Goal: Information Seeking & Learning: Understand process/instructions

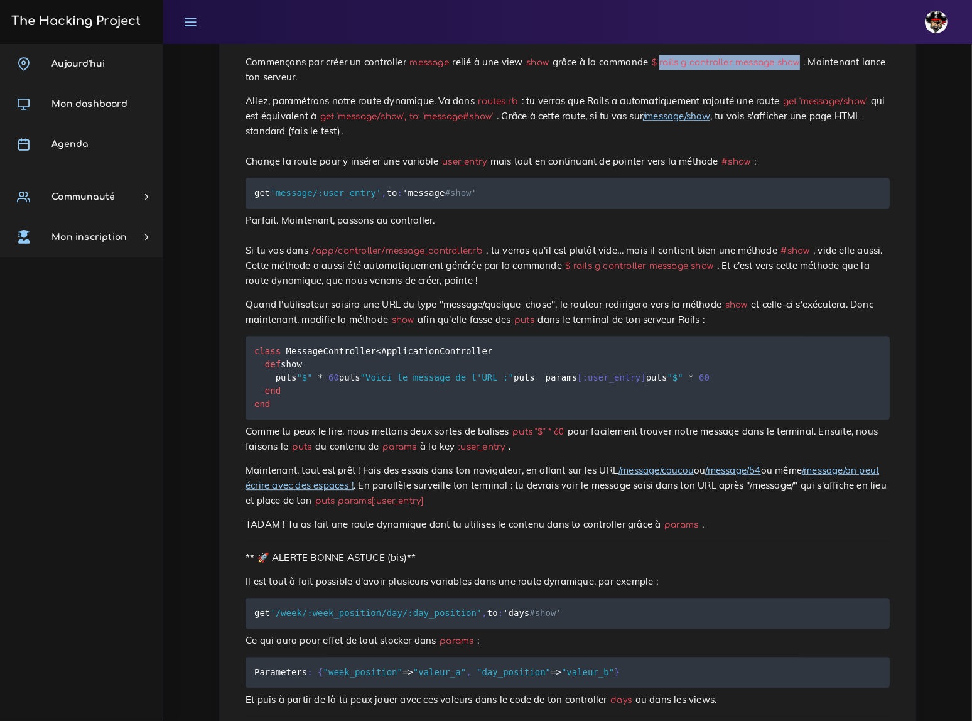
scroll to position [4051, 0]
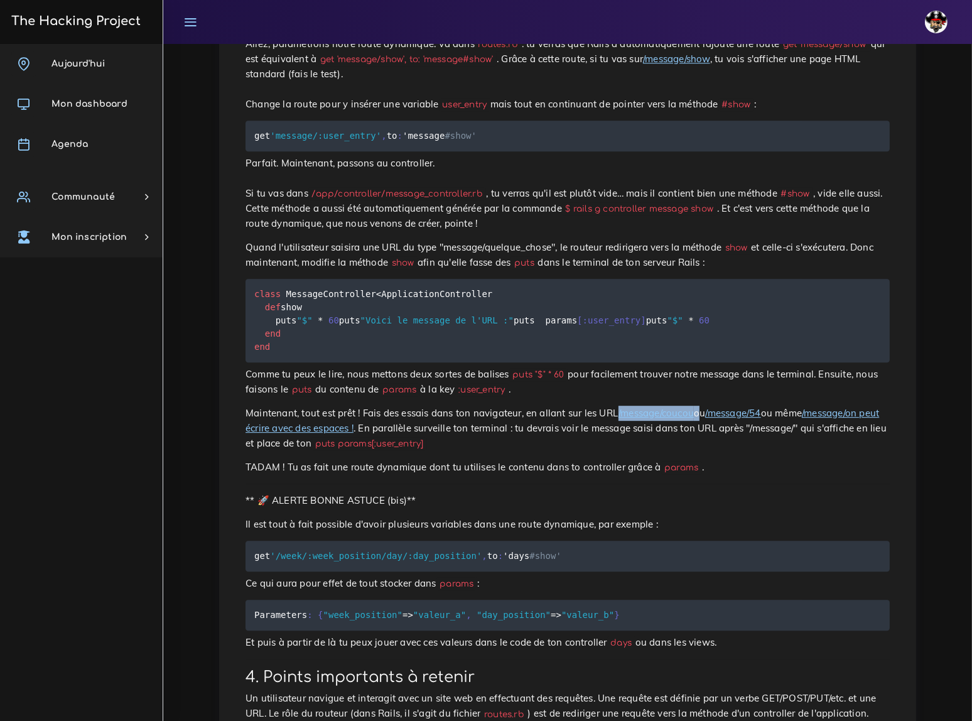
drag, startPoint x: 586, startPoint y: 275, endPoint x: 657, endPoint y: 276, distance: 71.6
click at [657, 405] on p "Maintenant, tout est prêt ! Fais des essais dans ton navigateur, en allant sur …" at bounding box center [567, 427] width 644 height 45
copy p "/message/coucou"
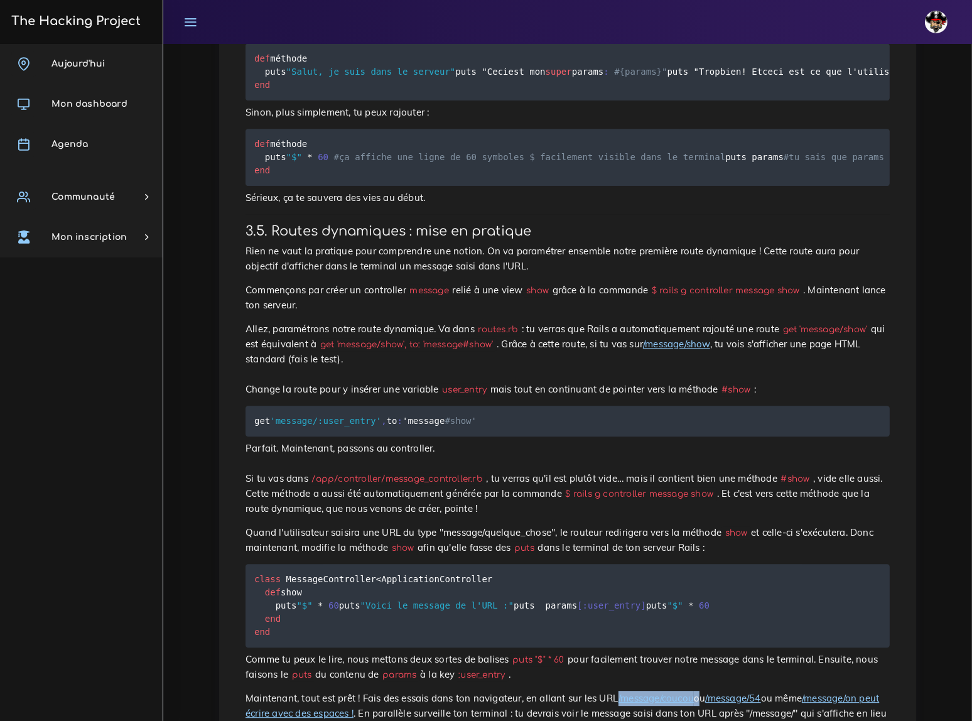
scroll to position [3822, 0]
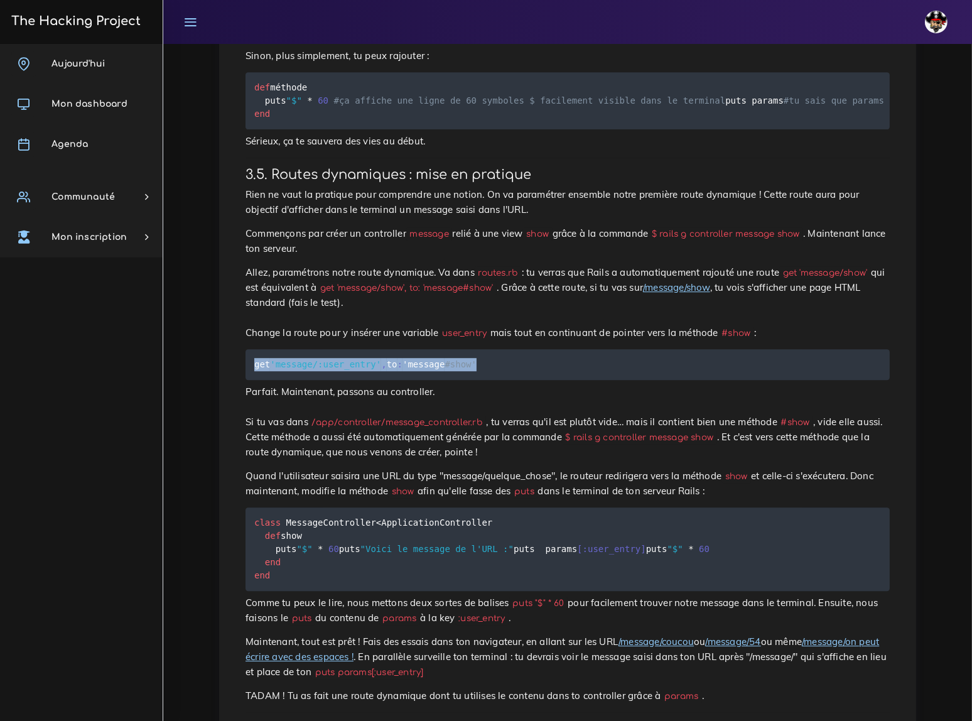
drag, startPoint x: 255, startPoint y: 208, endPoint x: 477, endPoint y: 208, distance: 222.2
click at [477, 349] on pre "get 'message/:user_entry' , to : 'message #show'" at bounding box center [567, 364] width 644 height 31
copy code "get 'message/:user_entry' , to : 'message #show'"
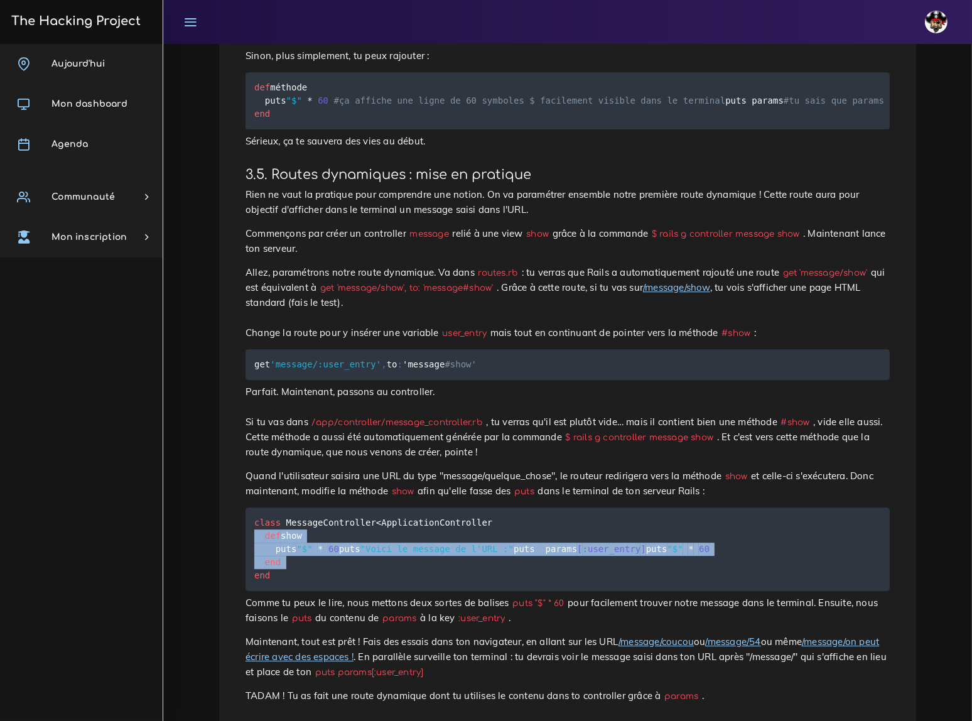
drag, startPoint x: 254, startPoint y: 360, endPoint x: 247, endPoint y: 438, distance: 78.2
click at [247, 507] on pre "class MessageController < ApplicationController def show puts "$" * 60 puts "Vo…" at bounding box center [567, 548] width 644 height 83
copy code "def show puts "$" * 60 puts "Voici le message de l'URL :" puts params [ :user_e…"
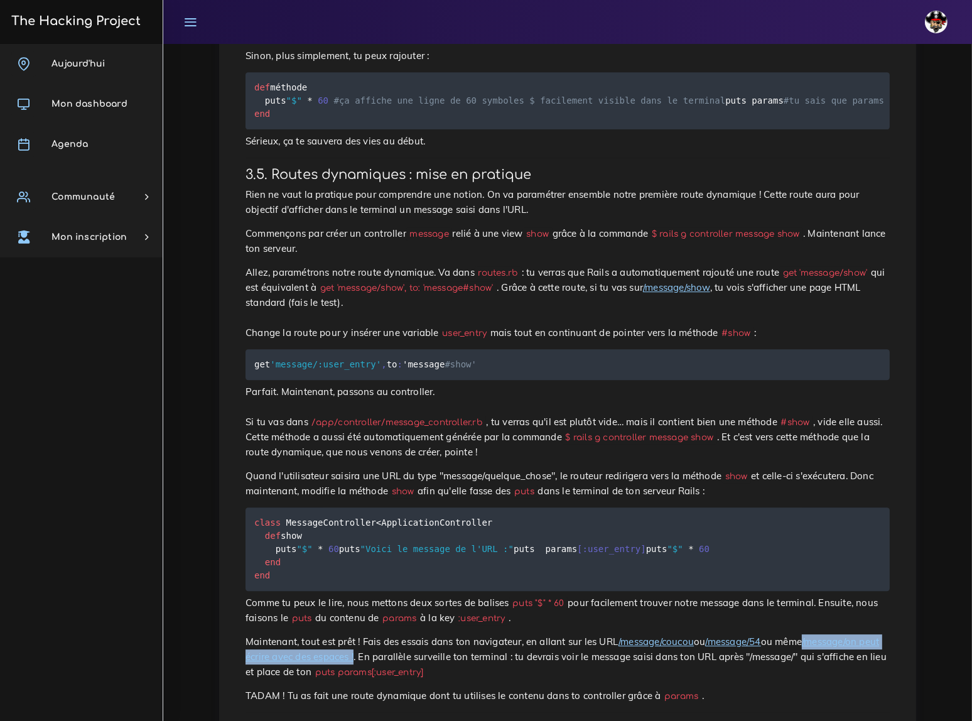
drag, startPoint x: 300, startPoint y: 517, endPoint x: 764, endPoint y: 499, distance: 464.2
click at [764, 634] on p "Maintenant, tout est prêt ! Fais des essais dans ton navigateur, en allant sur …" at bounding box center [567, 656] width 644 height 45
copy link "/message/on peut écrire avec des espaces !"
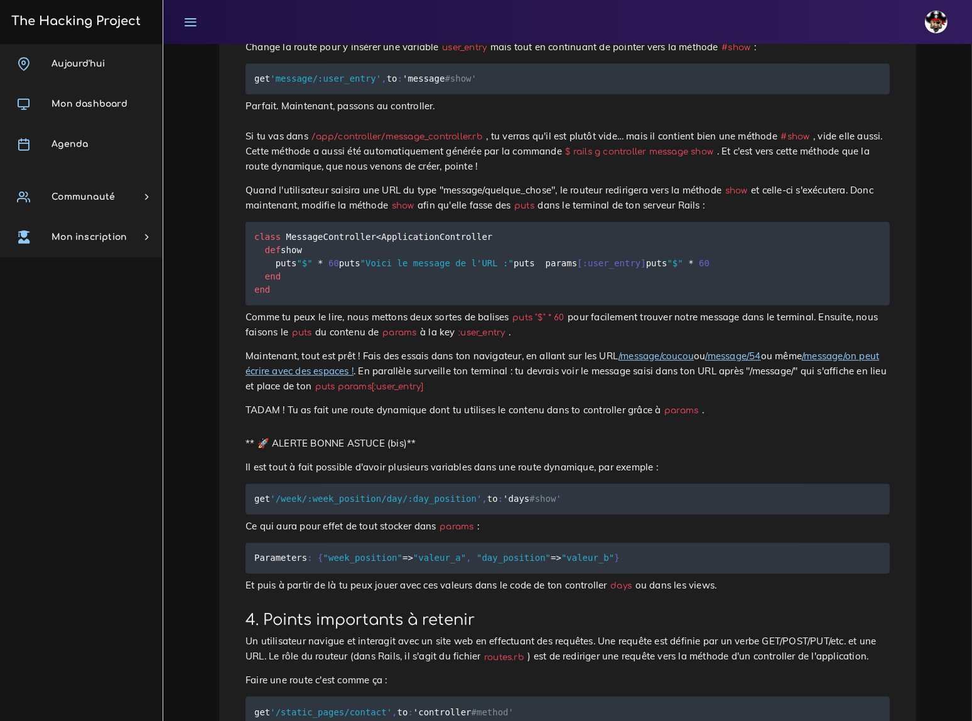
scroll to position [4165, 0]
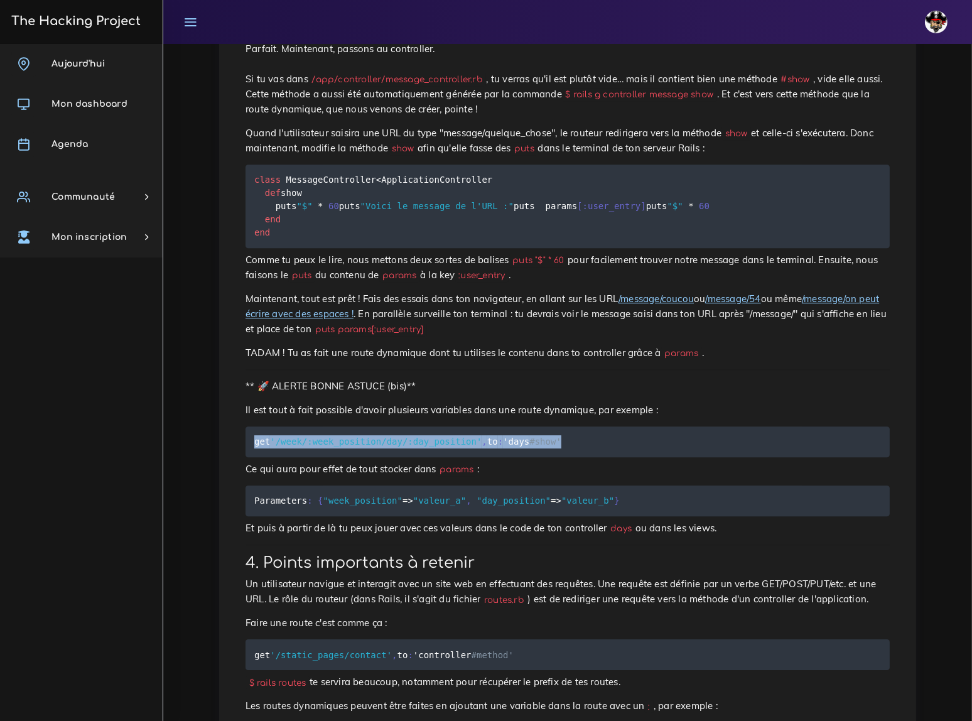
drag, startPoint x: 254, startPoint y: 290, endPoint x: 554, endPoint y: 291, distance: 299.4
click at [554, 426] on pre "get '/week/:week_position/day/:day_position' , to : 'days #show'" at bounding box center [567, 441] width 644 height 31
copy code "get '/week/:week_position/day/:day_position' , to : 'days #show'"
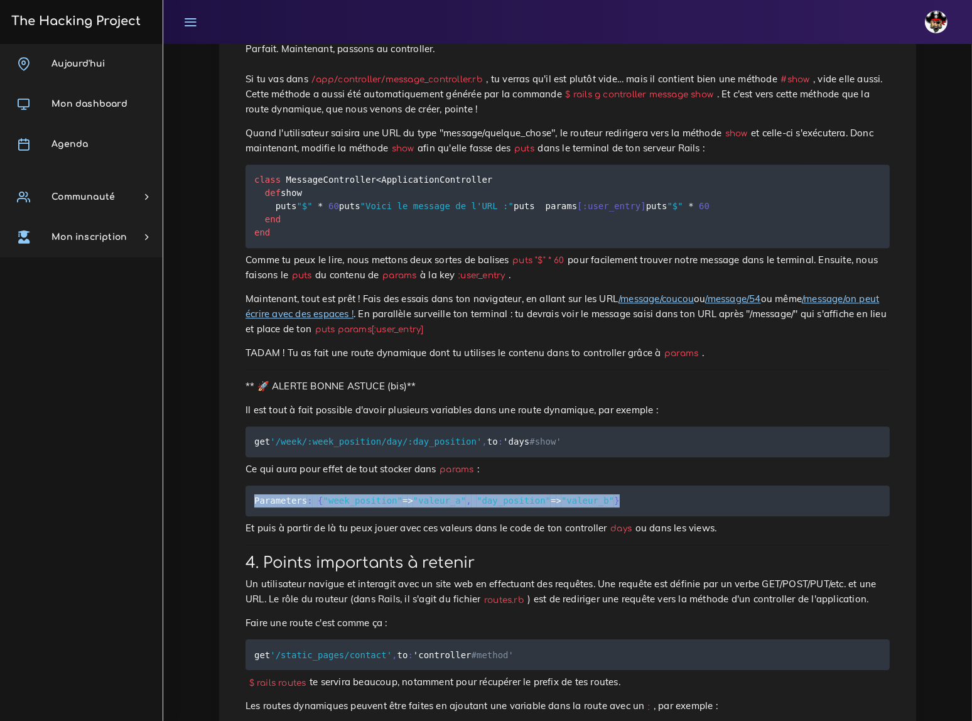
drag, startPoint x: 591, startPoint y: 343, endPoint x: 247, endPoint y: 350, distance: 344.7
click at [247, 485] on pre "Parameters : { "week_position" = > "valeur_a" , "day_position" = > "valeur_b" }" at bounding box center [567, 500] width 644 height 31
copy code "Parameters : { "week_position" = > "valeur_a" , "day_position" = > "valeur_b" }"
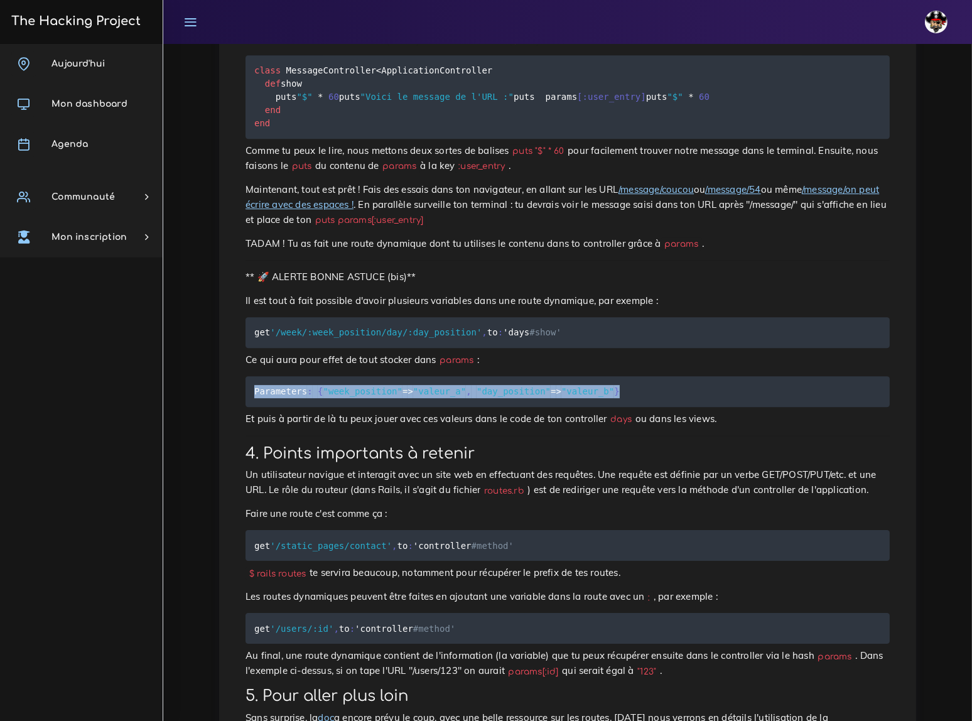
click at [321, 711] on link "doc" at bounding box center [326, 717] width 16 height 12
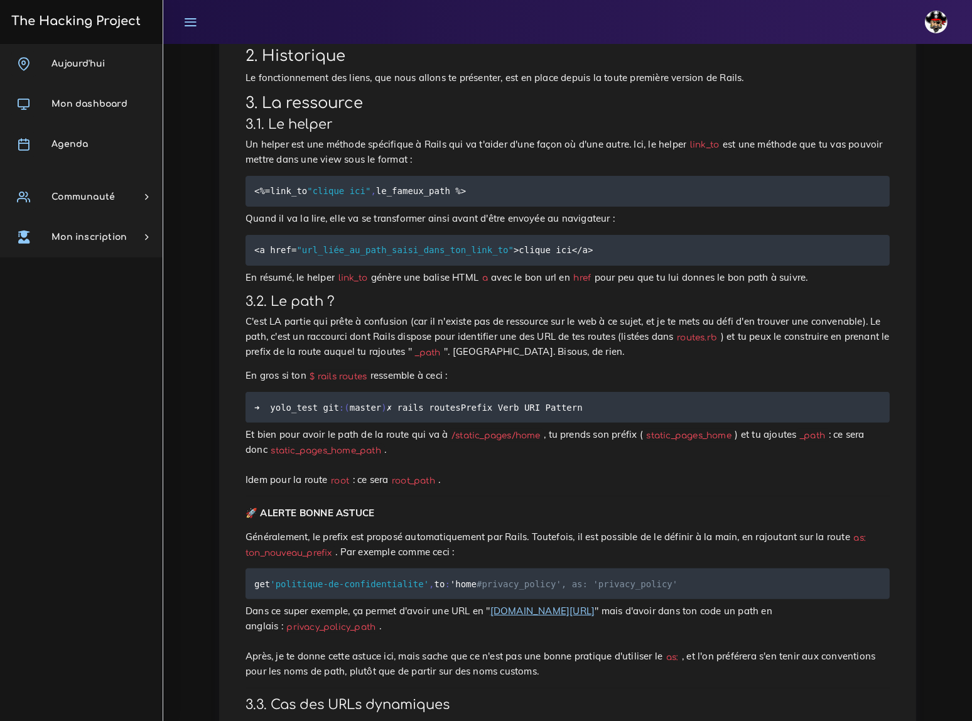
scroll to position [372, 0]
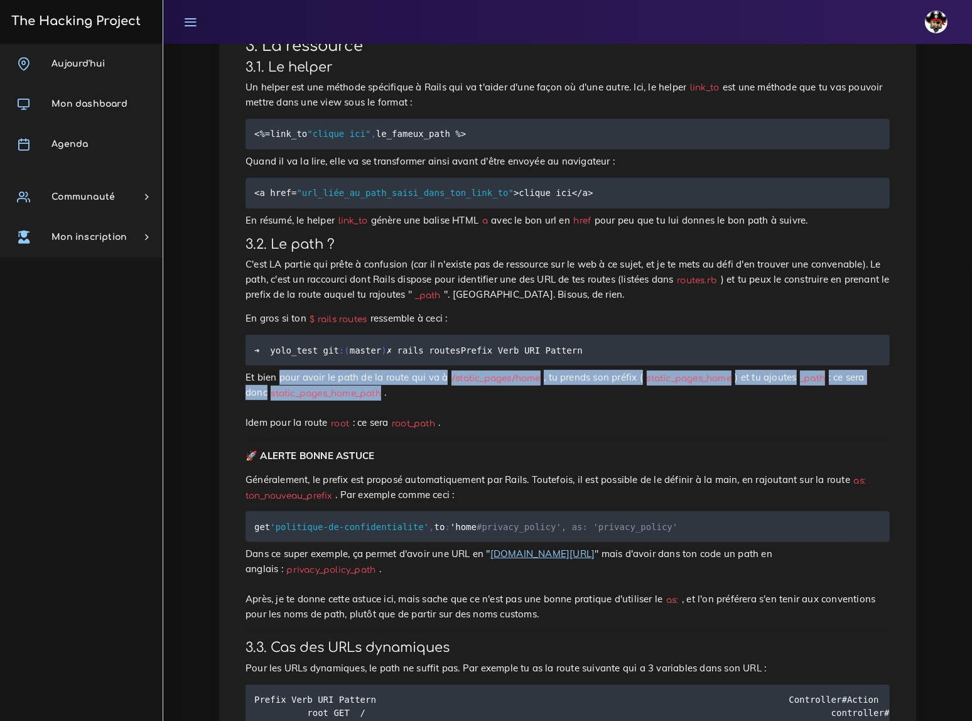
drag, startPoint x: 274, startPoint y: 397, endPoint x: 372, endPoint y: 409, distance: 98.0
click at [372, 409] on p "Et bien pour avoir le path de la route qui va à /static_pages/home , tu prends …" at bounding box center [567, 400] width 644 height 60
copy p "pour avoir le path de la route qui va à /static_pages/home , tu prends son préf…"
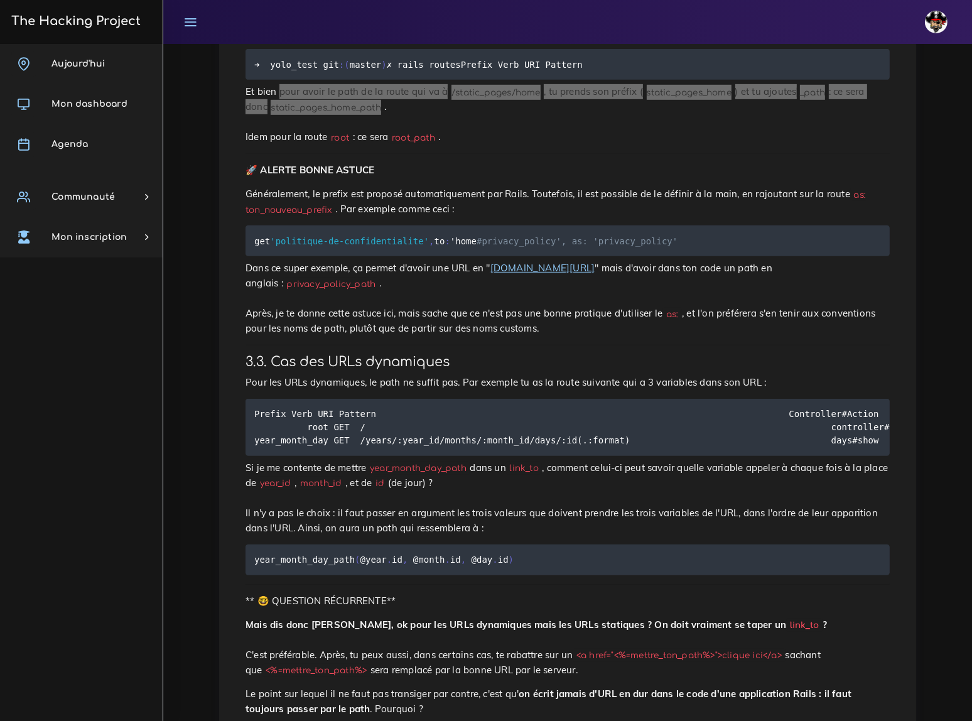
scroll to position [714, 0]
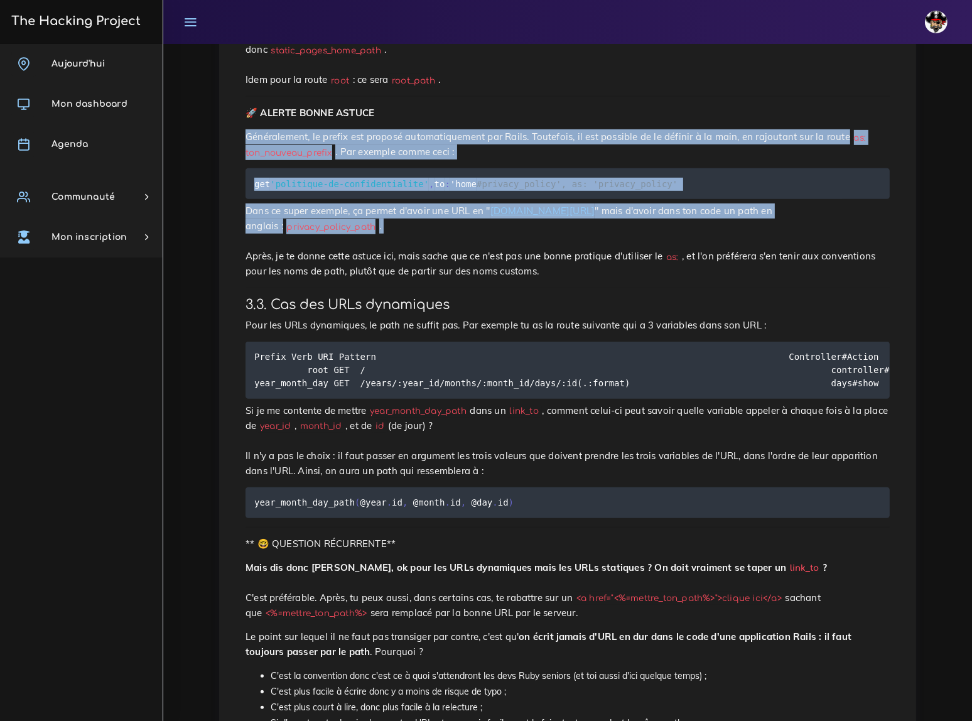
drag, startPoint x: 245, startPoint y: 144, endPoint x: 335, endPoint y: 237, distance: 128.7
click at [335, 237] on div "Liens, façon Rails Ton application fracasse, mais comment faire pour lier entre…" at bounding box center [567, 170] width 670 height 1479
copy div "Généralement, le prefix est proposé automatiquement par Rails. Toutefois, il es…"
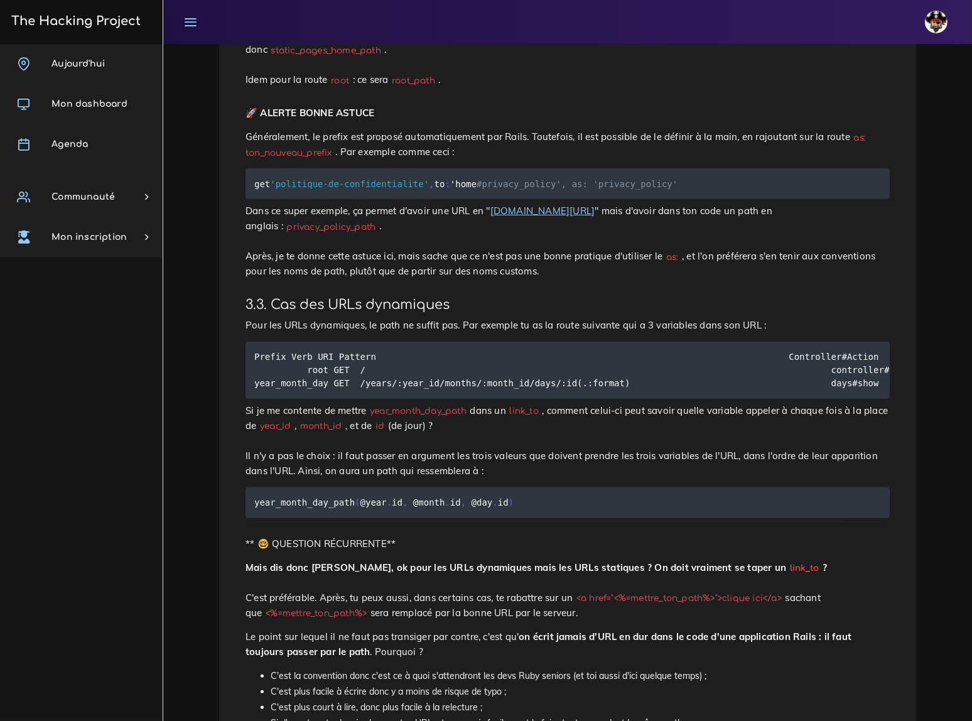
click at [456, 363] on code "Prefix Verb URI Pattern Controller#Action root GET / controller#index year_mont…" at bounding box center [585, 370] width 662 height 40
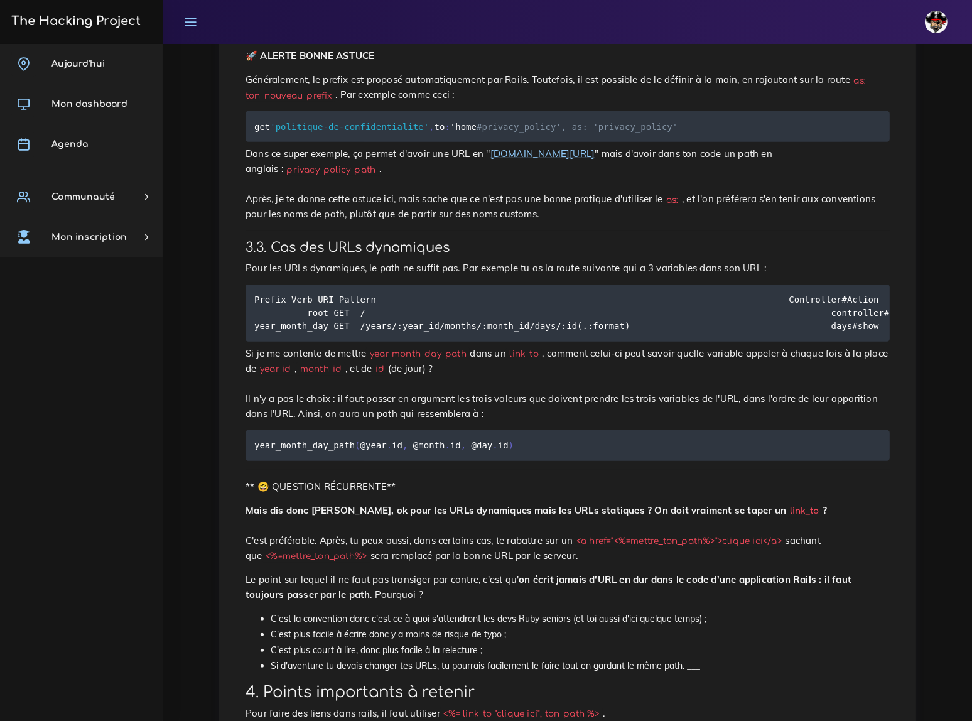
scroll to position [829, 0]
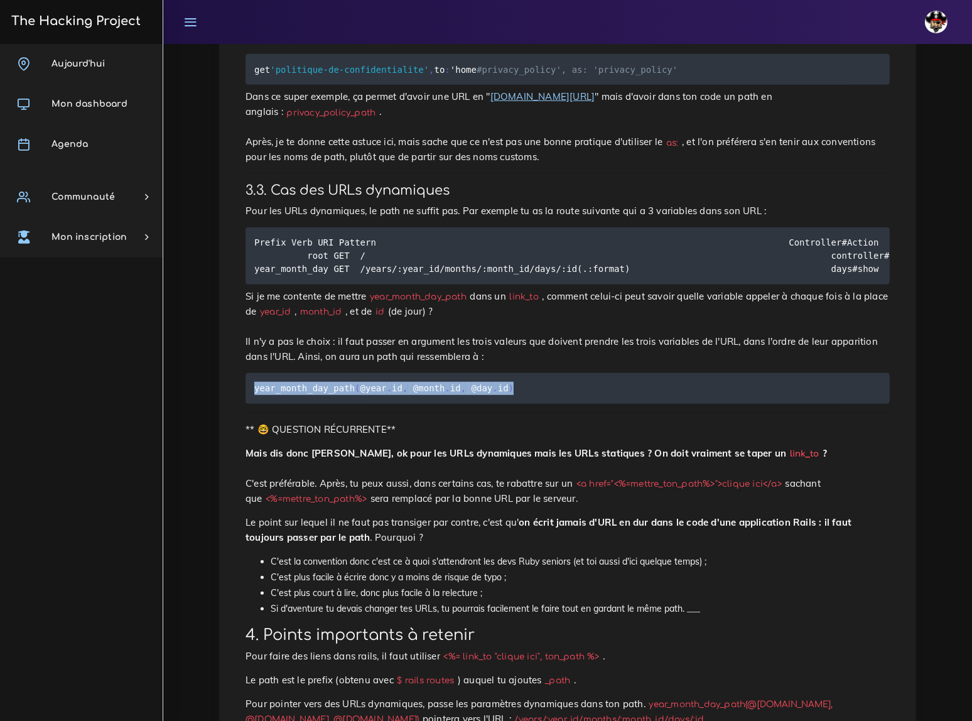
drag, startPoint x: 252, startPoint y: 367, endPoint x: 493, endPoint y: 365, distance: 241.7
click at [493, 373] on pre "year_month_day_path ( @year . id , @month . id , @day . id )" at bounding box center [567, 388] width 644 height 31
copy code "year_month_day_path ( @year . id , @month . id , @day . id )"
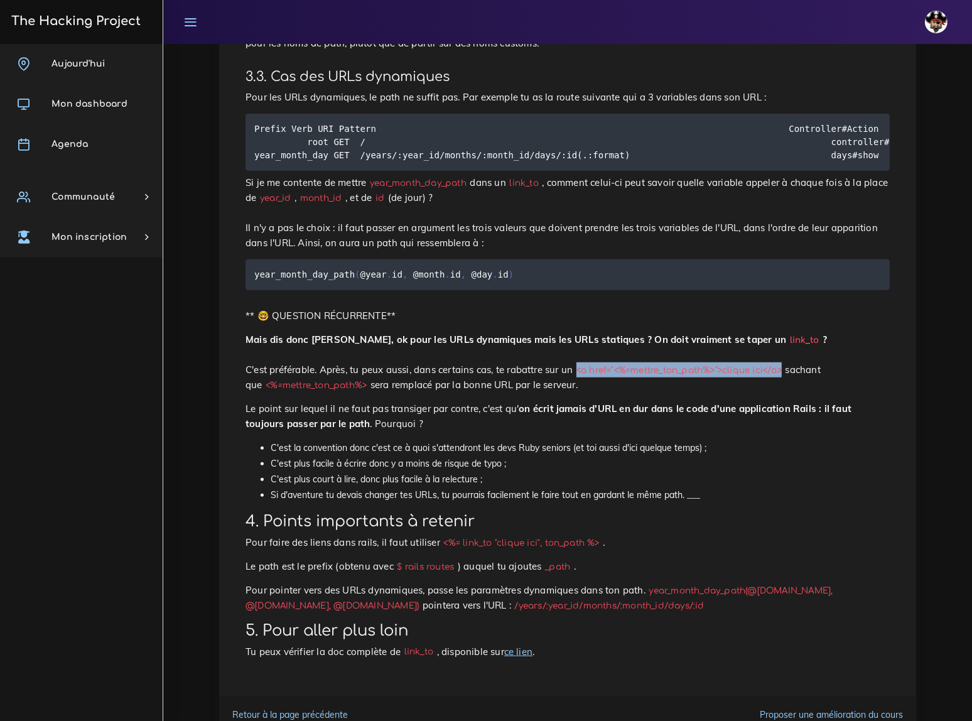
drag, startPoint x: 552, startPoint y: 339, endPoint x: 741, endPoint y: 337, distance: 188.9
click at [741, 363] on code "<a href="<%=mettre_ton_path%>">clique ici</a>" at bounding box center [678, 369] width 212 height 13
copy code "<a href="<%=mettre_ton_path%>">clique ici</a>"
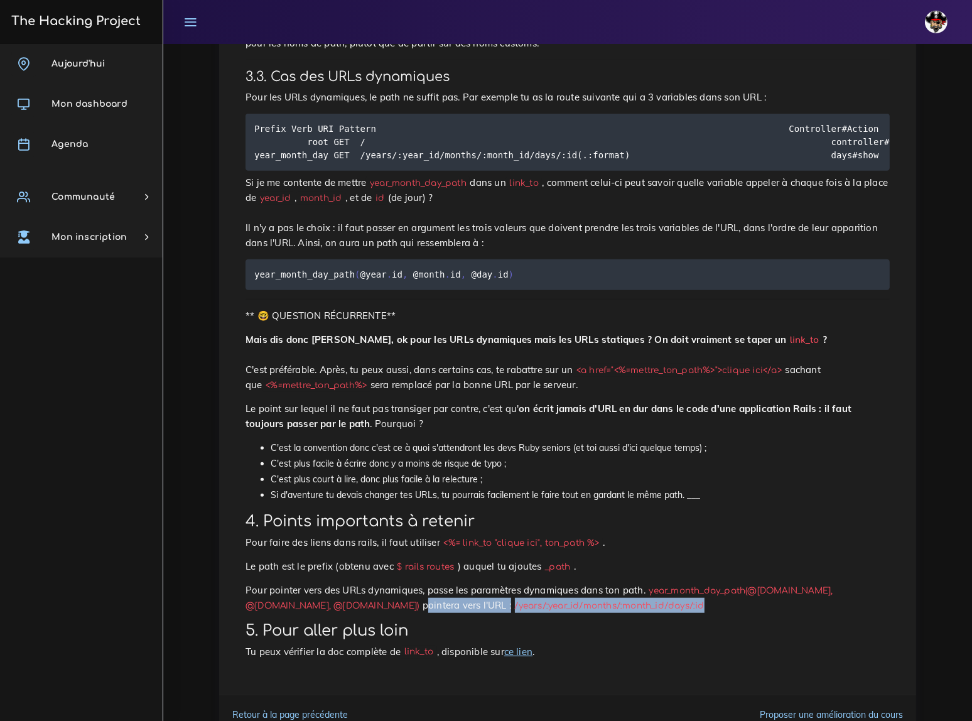
drag, startPoint x: 836, startPoint y: 545, endPoint x: 477, endPoint y: 558, distance: 359.2
click at [477, 582] on p "Pour pointer vers des URLs dynamiques, passe les paramètres dynamiques dans ton…" at bounding box center [567, 597] width 644 height 30
copy p "pointera vers l'URL : /years/:year_id/months/:month_id/days/:id"
